Goal: Task Accomplishment & Management: Complete application form

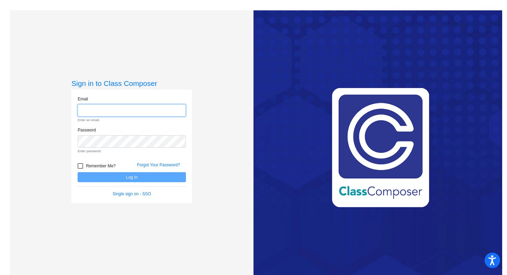
type input "[EMAIL_ADDRESS][DOMAIN_NAME]"
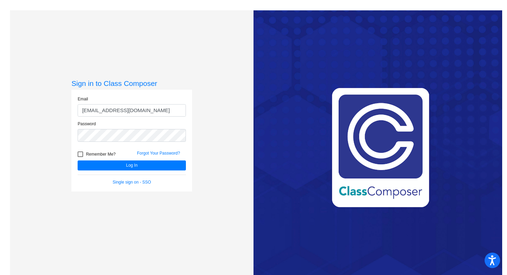
click at [80, 156] on div at bounding box center [81, 154] width 6 height 6
click at [80, 157] on input "Remember Me?" at bounding box center [80, 157] width 0 height 0
checkbox input "true"
click at [130, 165] on button "Log In" at bounding box center [132, 165] width 108 height 10
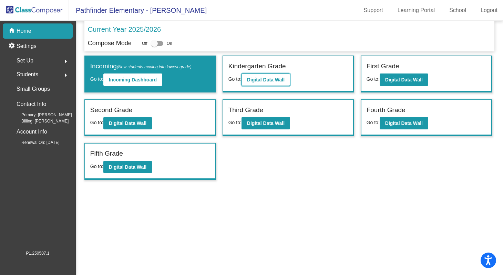
click at [265, 83] on button "Digital Data Wall" at bounding box center [266, 79] width 49 height 12
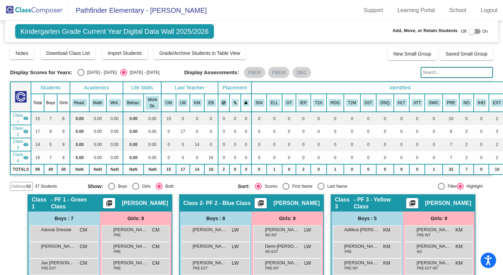
click at [49, 14] on img at bounding box center [34, 10] width 69 height 20
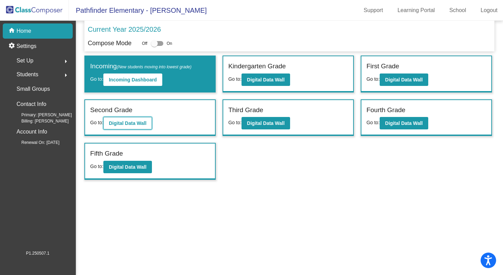
click at [137, 123] on b "Digital Data Wall" at bounding box center [128, 123] width 38 height 6
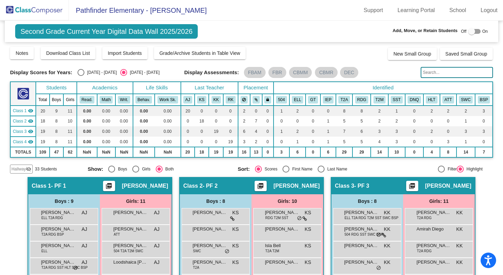
click at [40, 7] on img at bounding box center [34, 10] width 69 height 20
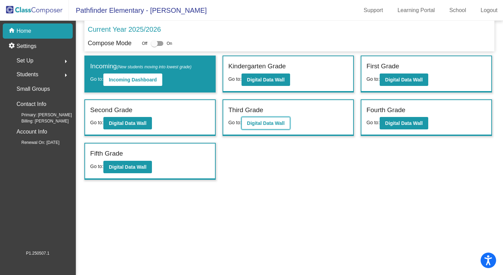
click at [271, 126] on button "Digital Data Wall" at bounding box center [266, 123] width 49 height 12
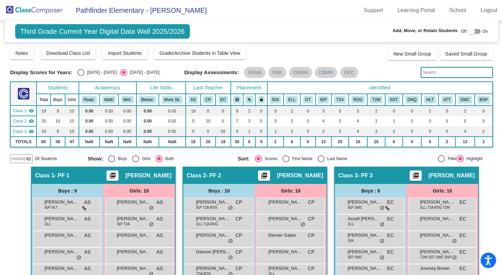
click at [59, 13] on img at bounding box center [34, 10] width 69 height 20
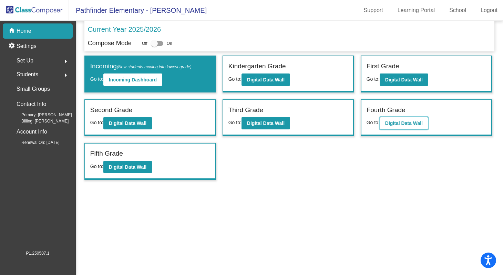
click at [401, 123] on b "Digital Data Wall" at bounding box center [404, 123] width 38 height 6
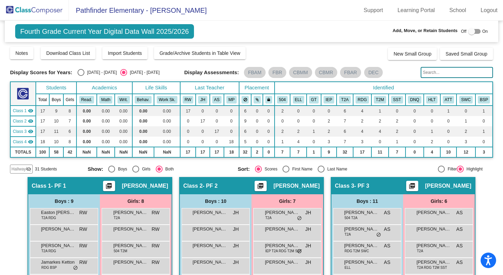
click at [47, 13] on img at bounding box center [34, 10] width 69 height 20
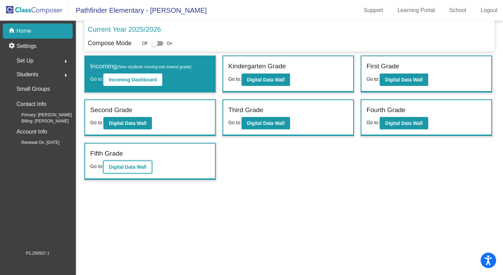
click at [129, 165] on b "Digital Data Wall" at bounding box center [128, 167] width 38 height 6
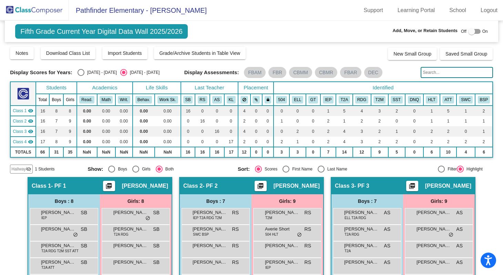
click at [36, 11] on img at bounding box center [34, 10] width 69 height 20
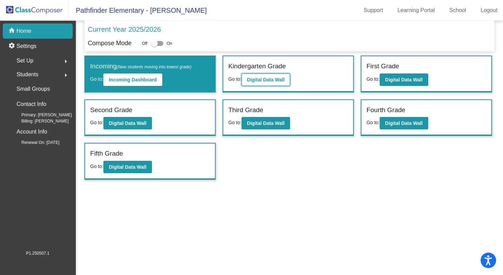
click at [269, 78] on b "Digital Data Wall" at bounding box center [266, 80] width 38 height 6
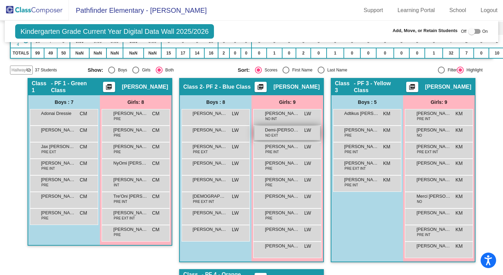
scroll to position [9, 0]
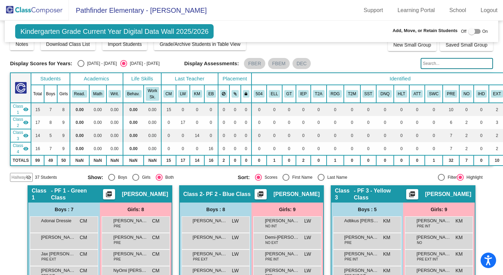
click at [468, 31] on div at bounding box center [471, 31] width 7 height 7
checkbox input "true"
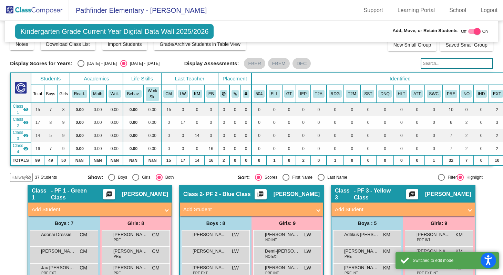
click at [454, 211] on mat-panel-title "Add Student" at bounding box center [399, 209] width 128 height 8
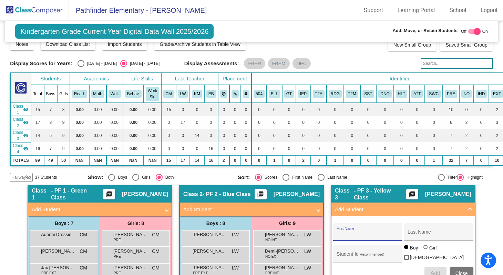
click at [352, 235] on input "First Name" at bounding box center [368, 235] width 62 height 6
paste input "[PERSON_NAME]"
type input "[PERSON_NAME]"
click at [420, 237] on input "Last Name" at bounding box center [439, 235] width 62 height 6
click at [422, 236] on input "Last Name" at bounding box center [439, 235] width 62 height 6
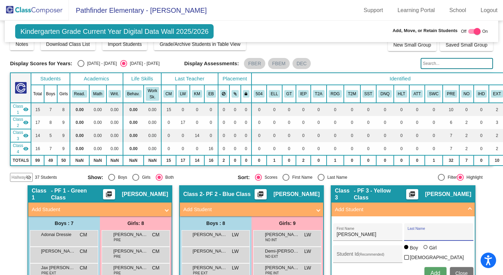
paste input "Swinton"
type input "Swinton"
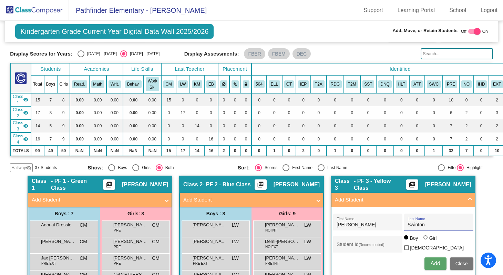
scroll to position [19, 0]
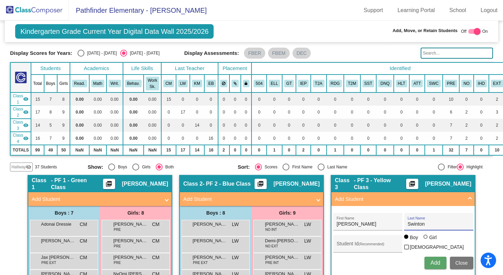
click at [435, 263] on span "Add" at bounding box center [436, 263] width 10 height 6
click at [163, 197] on span "Add Student" at bounding box center [99, 199] width 134 height 8
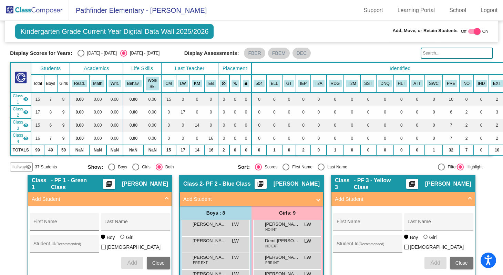
click at [60, 222] on input "First Name" at bounding box center [64, 224] width 62 height 6
paste input "Maverick"
type input "Maverick"
click at [112, 224] on input "Last Name" at bounding box center [135, 224] width 62 height 6
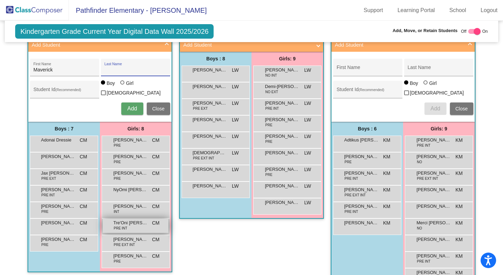
scroll to position [174, 0]
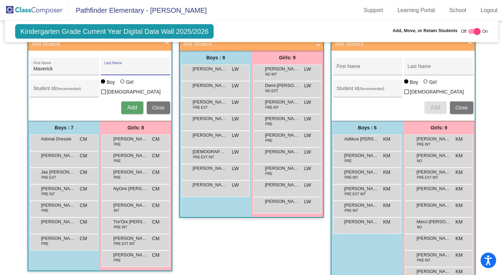
click at [145, 68] on input "Last Name" at bounding box center [135, 69] width 62 height 6
paste input "[PERSON_NAME]"
type input "[PERSON_NAME]"
click at [132, 110] on button "Add" at bounding box center [132, 107] width 22 height 12
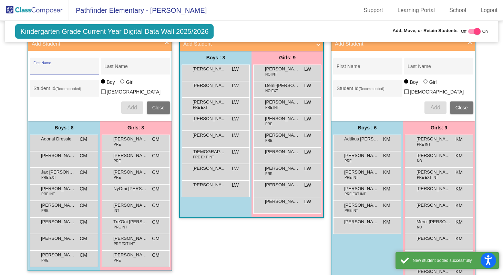
click at [152, 105] on span "Close" at bounding box center [158, 108] width 12 height 6
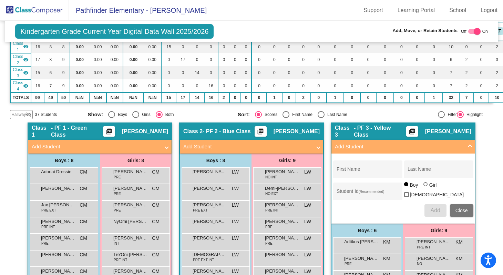
scroll to position [70, 0]
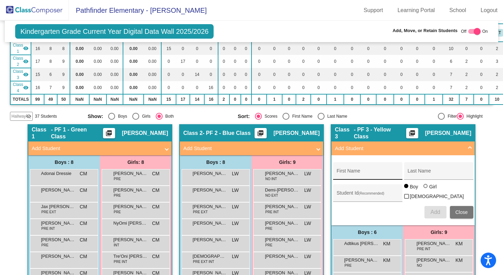
click at [344, 172] on input "First Name" at bounding box center [368, 174] width 62 height 6
click at [348, 173] on input "First Name" at bounding box center [368, 174] width 62 height 6
paste input "Valentine"
type input "Valentine"
click at [417, 177] on div "Last Name" at bounding box center [439, 173] width 62 height 14
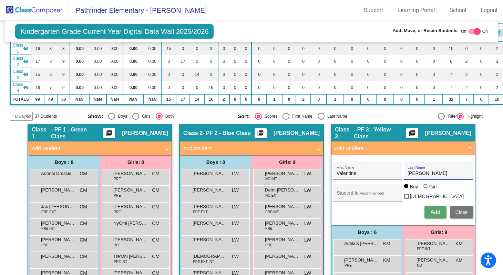
type input "[PERSON_NAME]"
click at [424, 188] on div at bounding box center [426, 186] width 4 height 4
click at [426, 189] on input "Girl" at bounding box center [426, 189] width 0 height 0
radio input "true"
click at [433, 210] on span "Add" at bounding box center [436, 212] width 10 height 6
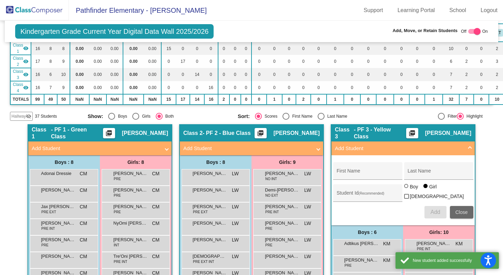
click at [462, 209] on span "Close" at bounding box center [462, 212] width 12 height 6
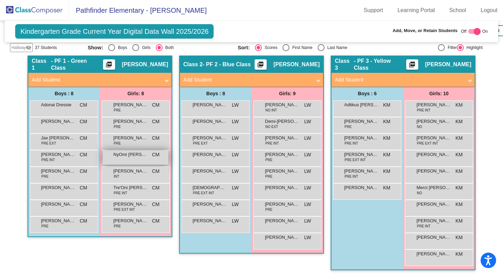
scroll to position [128, 0]
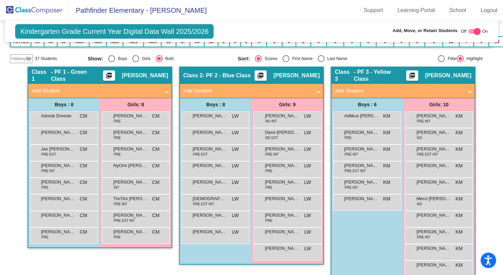
drag, startPoint x: 155, startPoint y: 89, endPoint x: 149, endPoint y: 94, distance: 8.0
click at [154, 89] on mat-panel-title "Add Student" at bounding box center [96, 91] width 128 height 8
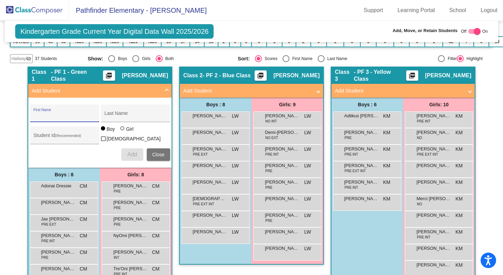
click at [60, 115] on input "First Name" at bounding box center [64, 116] width 62 height 6
paste input "Lennix"
type input "Lennix"
click at [118, 118] on input "Last Name" at bounding box center [135, 116] width 62 height 6
click at [115, 115] on input "Last Name" at bounding box center [135, 116] width 62 height 6
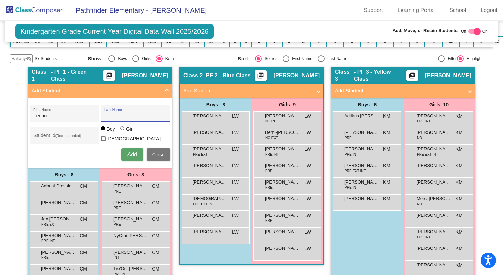
paste input "[PERSON_NAME]"
type input "[PERSON_NAME]"
click at [127, 151] on span "Add" at bounding box center [132, 154] width 10 height 6
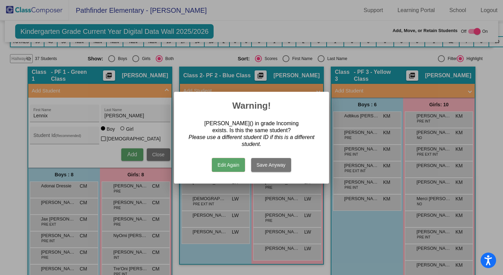
click at [218, 167] on button "Edit Again" at bounding box center [228, 165] width 33 height 14
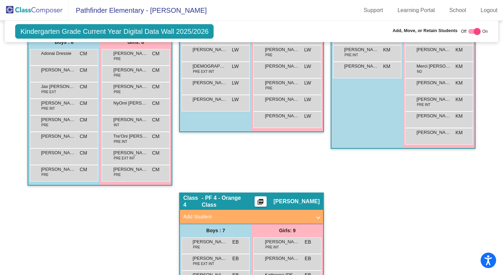
scroll to position [19, 0]
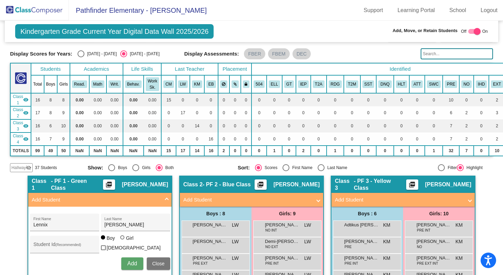
click at [439, 52] on input "text" at bounding box center [457, 53] width 72 height 11
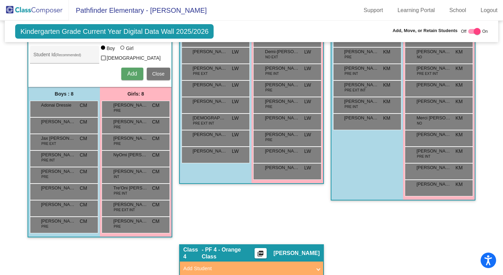
scroll to position [131, 0]
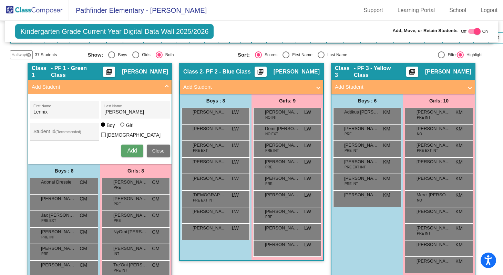
type input "lennix"
click at [129, 149] on span "Add" at bounding box center [132, 151] width 10 height 6
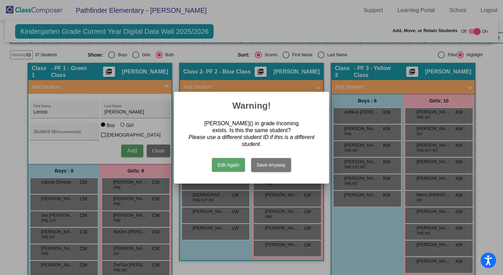
click at [269, 163] on button "Save Anyway" at bounding box center [271, 165] width 40 height 14
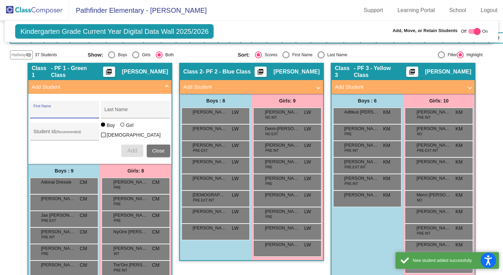
click at [156, 148] on span "Close" at bounding box center [158, 151] width 12 height 6
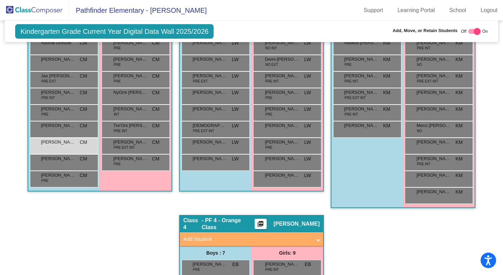
scroll to position [161, 0]
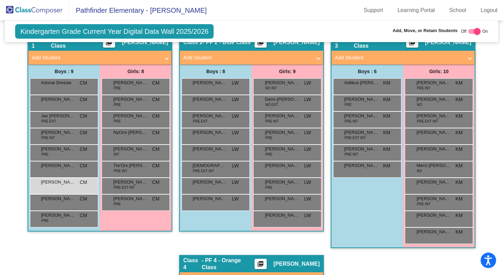
click at [434, 56] on mat-panel-title "Add Student" at bounding box center [399, 58] width 128 height 8
radio input "true"
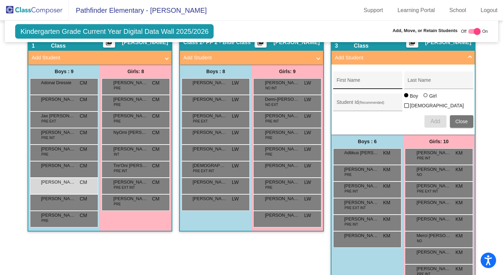
click at [350, 82] on input "First Name" at bounding box center [368, 83] width 62 height 6
type input "[PERSON_NAME]"
paste input "[PERSON_NAME]"
type input "[PERSON_NAME]"
click at [438, 121] on span "Add" at bounding box center [436, 121] width 10 height 6
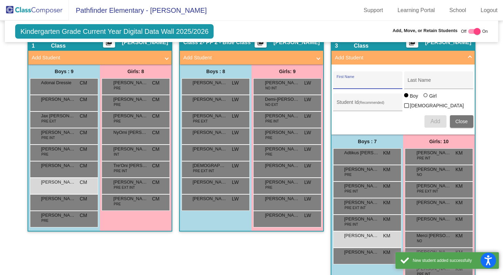
click at [468, 122] on button "Close" at bounding box center [461, 121] width 23 height 12
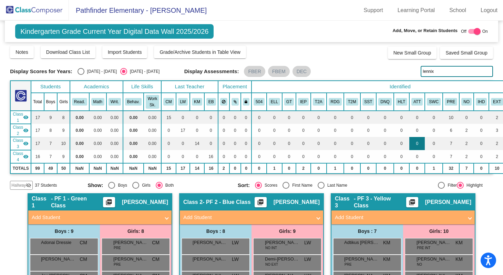
scroll to position [0, 0]
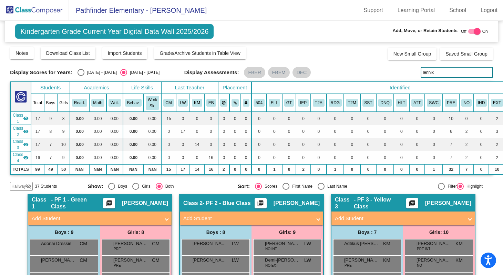
drag, startPoint x: 431, startPoint y: 73, endPoint x: 369, endPoint y: 60, distance: 62.7
click at [376, 74] on div "Display Scores for Years: [DATE] - [DATE] [DATE] - [DATE] Display Assessments: …" at bounding box center [251, 72] width 483 height 11
type input "[PERSON_NAME]"
click at [31, 7] on img at bounding box center [34, 10] width 69 height 20
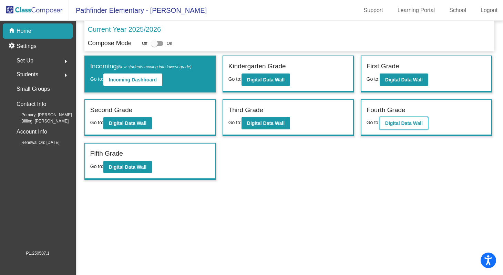
click at [425, 121] on button "Digital Data Wall" at bounding box center [404, 123] width 49 height 12
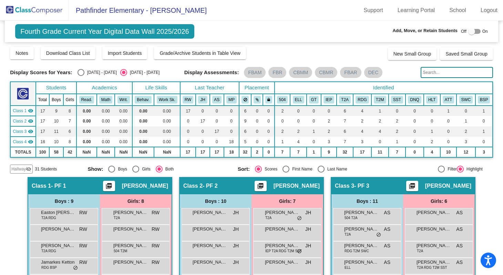
click at [28, 170] on mat-icon "visibility_off" at bounding box center [29, 169] width 6 height 6
